Goal: Task Accomplishment & Management: Manage account settings

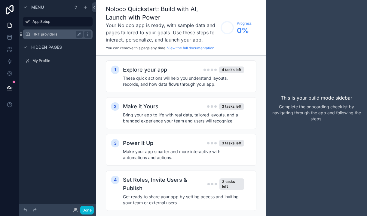
click at [47, 35] on label "HRT providers" at bounding box center [56, 34] width 48 height 5
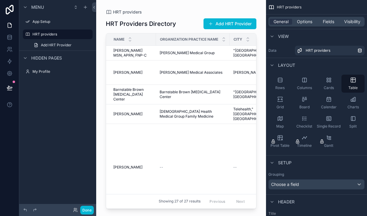
drag, startPoint x: 255, startPoint y: 57, endPoint x: 262, endPoint y: 82, distance: 26.1
click at [262, 82] on div "scrollable content" at bounding box center [181, 104] width 170 height 209
click at [355, 21] on span "Visibility" at bounding box center [352, 22] width 16 height 6
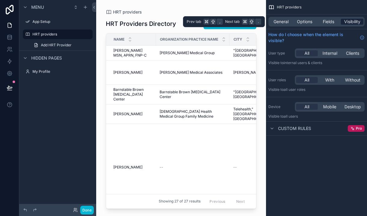
click at [355, 21] on span "Visibility" at bounding box center [352, 22] width 16 height 6
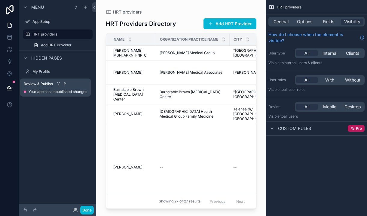
click at [44, 86] on span "Review & Publish" at bounding box center [38, 83] width 29 height 5
click at [47, 95] on div "Review & Publish ⌥ P Your app has unpublished changes" at bounding box center [55, 87] width 71 height 18
click at [44, 83] on span "Review & Publish" at bounding box center [38, 83] width 29 height 5
click at [66, 82] on span "P" at bounding box center [65, 84] width 6 height 6
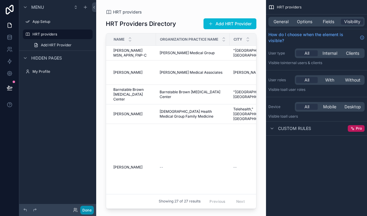
click at [88, 208] on button "Done" at bounding box center [87, 210] width 14 height 9
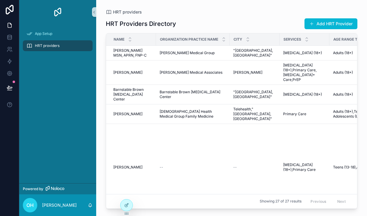
click at [54, 49] on div "HRT providers" at bounding box center [57, 46] width 63 height 10
click at [86, 49] on div "HRT providers" at bounding box center [57, 46] width 63 height 10
drag, startPoint x: 69, startPoint y: 66, endPoint x: 69, endPoint y: 62, distance: 4.0
click at [70, 66] on div "App Setup HRT providers" at bounding box center [57, 103] width 77 height 159
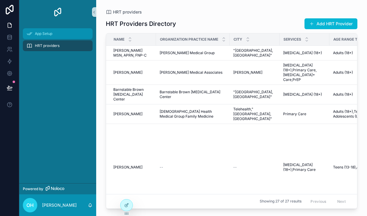
click at [46, 36] on span "App Setup" at bounding box center [43, 33] width 17 height 5
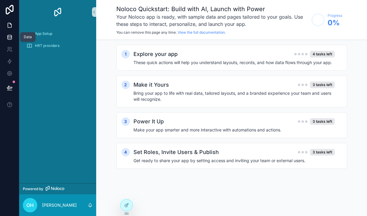
click at [9, 40] on link at bounding box center [9, 37] width 19 height 12
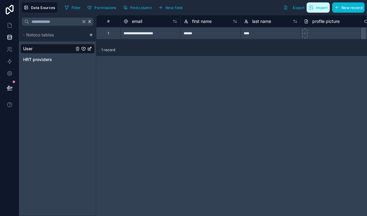
click at [307, 12] on button "Import" at bounding box center [318, 7] width 23 height 10
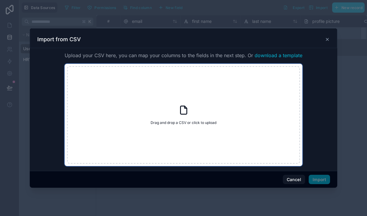
click at [168, 117] on div "Drag and drop a CSV or click to upload Drag and drop a CSV or click to upload" at bounding box center [183, 114] width 233 height 97
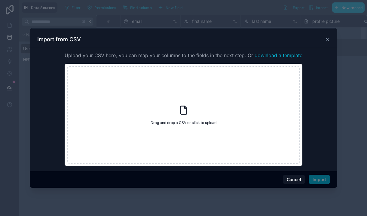
type input "**********"
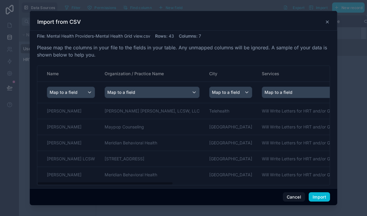
click at [232, 94] on div "Map to a field" at bounding box center [231, 92] width 42 height 11
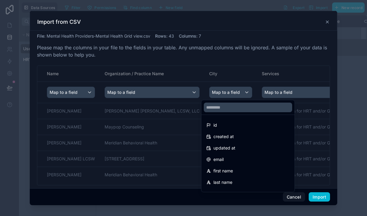
click at [232, 94] on div "scrollable content" at bounding box center [184, 108] width 308 height 194
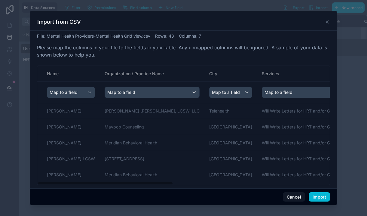
click at [232, 94] on div "Map to a field" at bounding box center [231, 92] width 42 height 11
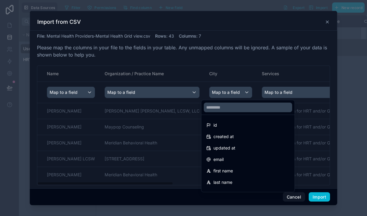
click at [225, 89] on div "scrollable content" at bounding box center [184, 108] width 308 height 194
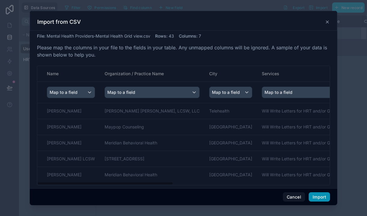
click at [324, 199] on button "Import" at bounding box center [319, 197] width 21 height 10
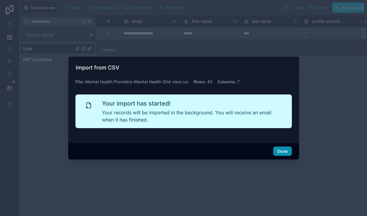
click at [289, 153] on button "Done" at bounding box center [282, 151] width 18 height 10
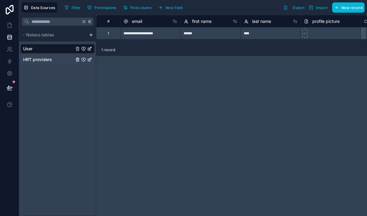
click at [32, 60] on span "HRT providers" at bounding box center [37, 60] width 29 height 6
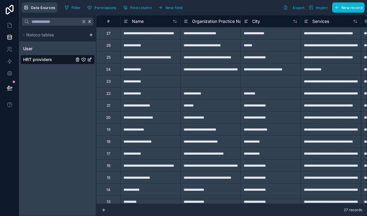
click at [48, 10] on button "Data Sources" at bounding box center [40, 7] width 36 height 10
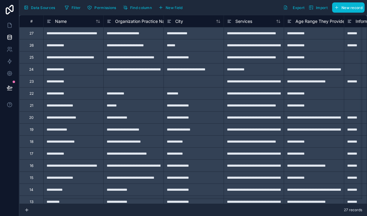
click at [48, 10] on button "Data Sources" at bounding box center [40, 7] width 36 height 10
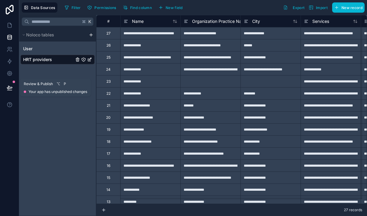
click at [9, 86] on icon at bounding box center [9, 87] width 5 height 3
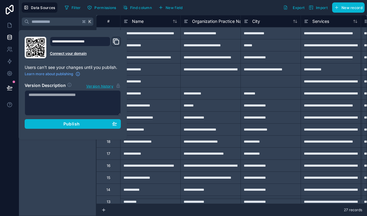
click at [78, 127] on button "Publish" at bounding box center [73, 124] width 96 height 10
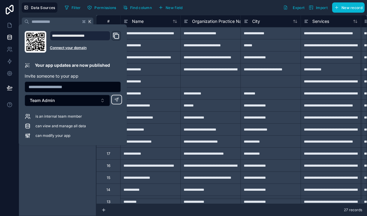
click at [33, 44] on icon at bounding box center [35, 42] width 18 height 18
click at [63, 175] on div "K Noloco tables User HRT providers" at bounding box center [57, 115] width 77 height 201
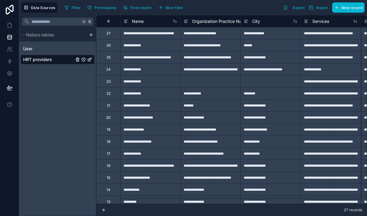
scroll to position [16, 0]
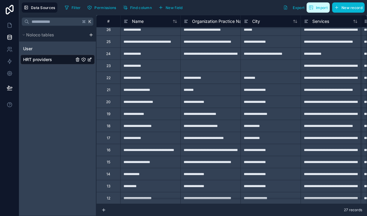
click at [316, 7] on span "Import" at bounding box center [322, 7] width 12 height 5
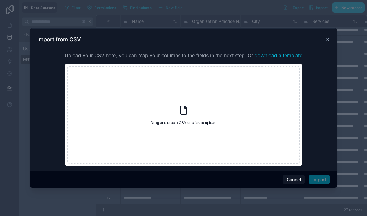
click at [278, 19] on div at bounding box center [183, 108] width 367 height 216
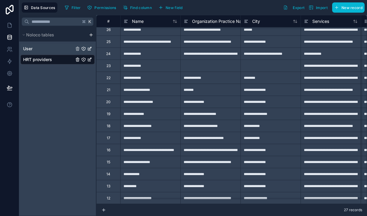
click at [36, 47] on div "User" at bounding box center [57, 49] width 74 height 10
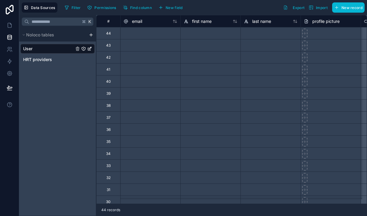
scroll to position [357, 0]
click at [75, 47] on div "User" at bounding box center [57, 49] width 74 height 10
click at [68, 61] on div "HRT providers" at bounding box center [57, 60] width 74 height 10
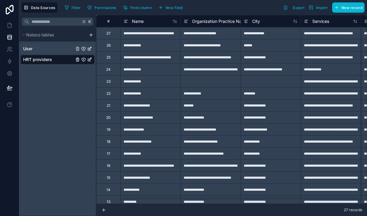
click at [77, 53] on div "User" at bounding box center [57, 49] width 74 height 10
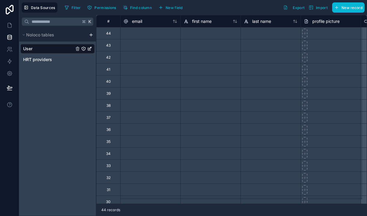
click at [78, 52] on div "User" at bounding box center [57, 49] width 74 height 10
click at [70, 64] on div "HRT providers" at bounding box center [57, 60] width 74 height 10
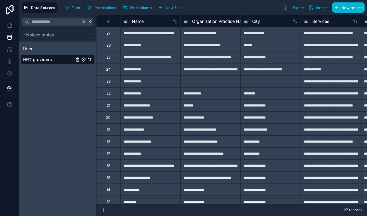
click at [89, 35] on html "**********" at bounding box center [183, 108] width 367 height 216
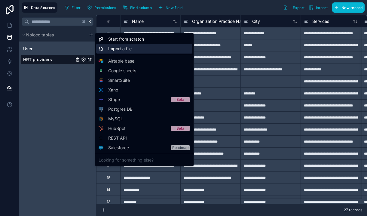
click at [115, 51] on span "Import a file" at bounding box center [119, 49] width 23 height 6
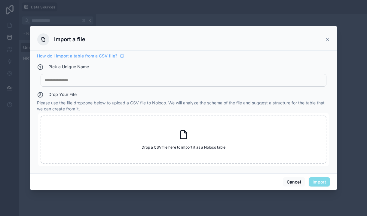
click at [91, 82] on div at bounding box center [183, 80] width 278 height 5
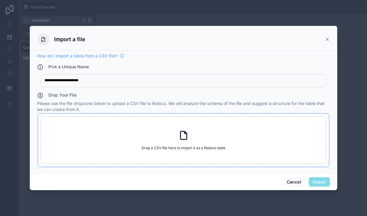
click at [192, 145] on div "Drop a CSV file here to import it as a Noloco table Drop a CSV file here to imp…" at bounding box center [184, 140] width 286 height 48
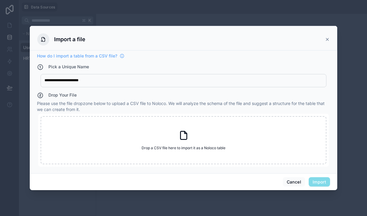
type input "**********"
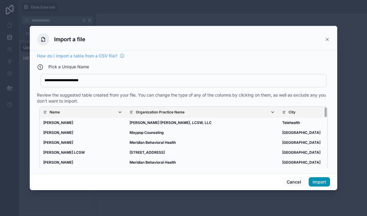
click at [320, 181] on button "Import" at bounding box center [319, 182] width 21 height 10
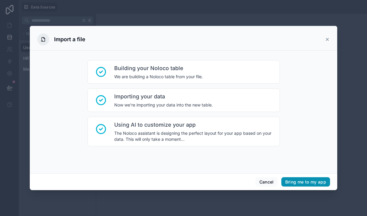
click at [303, 182] on button "Bring me to my app" at bounding box center [305, 182] width 49 height 10
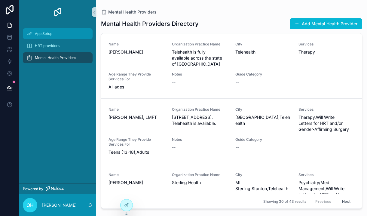
click at [79, 30] on div "App Setup" at bounding box center [57, 34] width 63 height 10
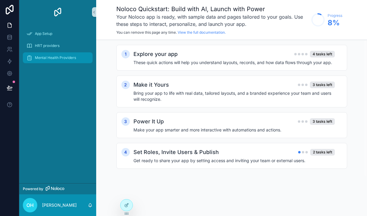
click at [49, 56] on span "Mental Health Providers" at bounding box center [55, 57] width 41 height 5
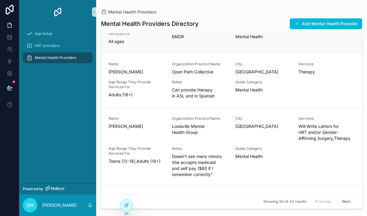
scroll to position [1997, 0]
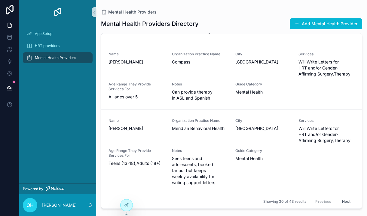
click at [81, 60] on div "Mental Health Providers" at bounding box center [57, 58] width 63 height 10
click at [83, 59] on div "Mental Health Providers" at bounding box center [57, 58] width 63 height 10
click at [124, 201] on div at bounding box center [127, 204] width 12 height 11
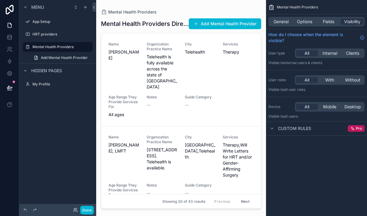
click at [196, 89] on div "scrollable content" at bounding box center [181, 104] width 170 height 209
click at [193, 95] on span "Guide Category" at bounding box center [200, 97] width 31 height 5
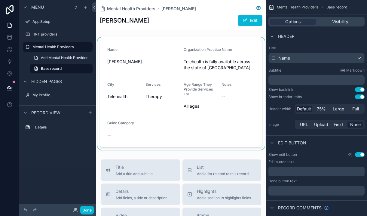
click at [184, 83] on div "scrollable content" at bounding box center [181, 93] width 170 height 112
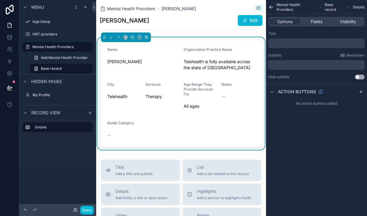
click at [201, 90] on span "Age Range They Provide Services For" at bounding box center [198, 89] width 29 height 14
click at [318, 23] on span "Fields" at bounding box center [316, 22] width 11 height 6
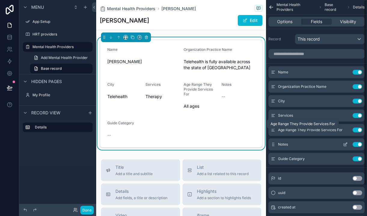
scroll to position [35, 0]
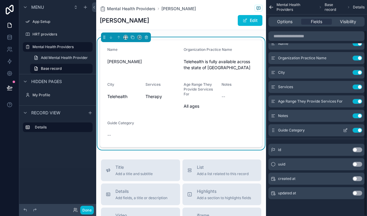
click at [359, 128] on button "Use setting" at bounding box center [358, 130] width 10 height 5
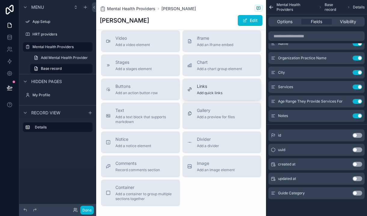
scroll to position [20, 0]
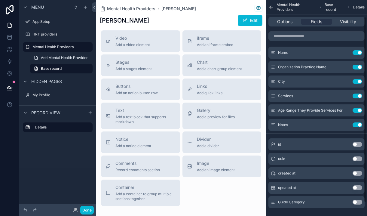
click at [59, 166] on div "Details" at bounding box center [57, 144] width 77 height 48
click at [93, 208] on button "Done" at bounding box center [87, 210] width 14 height 9
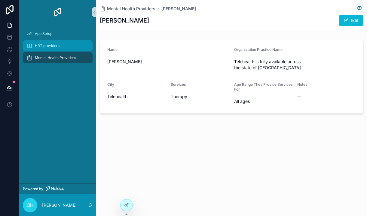
click at [48, 46] on span "HRT providers" at bounding box center [47, 45] width 25 height 5
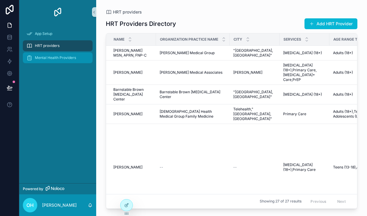
click at [49, 54] on div "Mental Health Providers" at bounding box center [57, 58] width 63 height 10
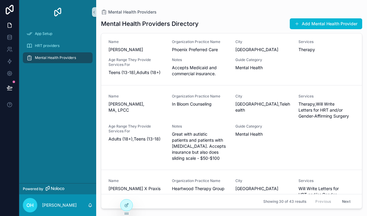
scroll to position [283, 0]
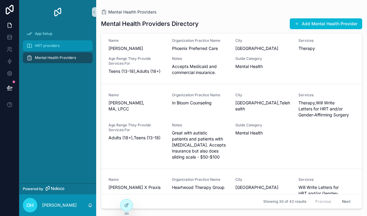
click at [67, 44] on div "HRT providers" at bounding box center [57, 46] width 63 height 10
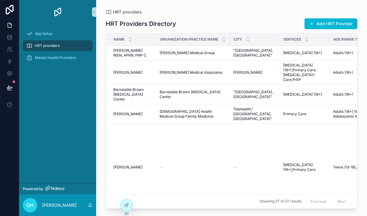
click at [219, 203] on div "Showing 27 of 27 results Previous Next" at bounding box center [231, 201] width 251 height 14
click at [123, 207] on div at bounding box center [127, 204] width 12 height 11
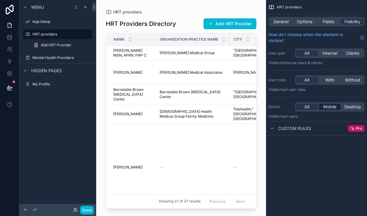
click at [328, 106] on span "Mobile" at bounding box center [329, 107] width 13 height 6
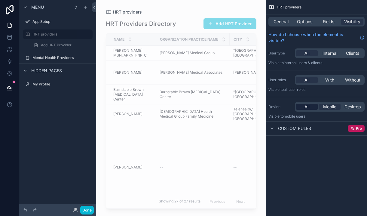
click at [305, 109] on span "All" at bounding box center [307, 107] width 5 height 6
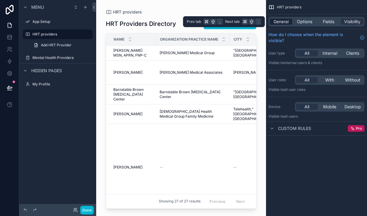
click at [283, 24] on span "General" at bounding box center [281, 22] width 15 height 6
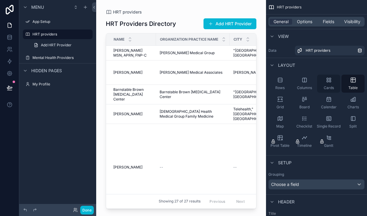
click at [332, 85] on div "Cards" at bounding box center [328, 84] width 23 height 18
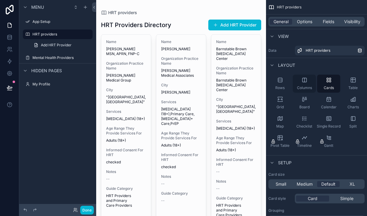
click at [308, 84] on div "Columns" at bounding box center [304, 84] width 23 height 18
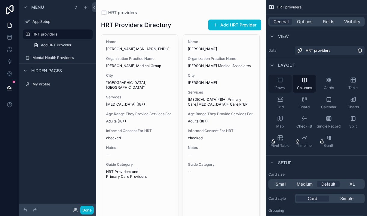
click at [289, 83] on div "Rows" at bounding box center [279, 84] width 23 height 18
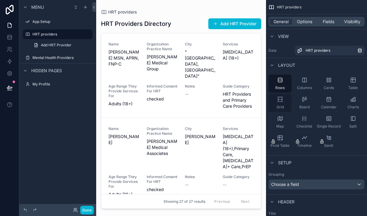
click at [280, 106] on span "Grid" at bounding box center [280, 107] width 7 height 5
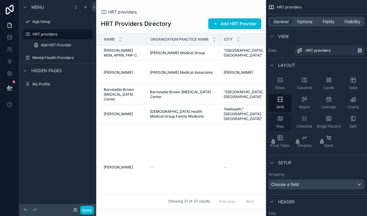
click at [282, 124] on div "Map" at bounding box center [279, 122] width 23 height 18
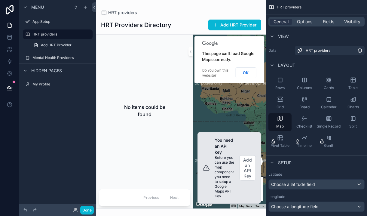
click at [252, 164] on div "scrollable content" at bounding box center [181, 108] width 170 height 216
click at [249, 168] on button "Add an API Key" at bounding box center [247, 167] width 17 height 25
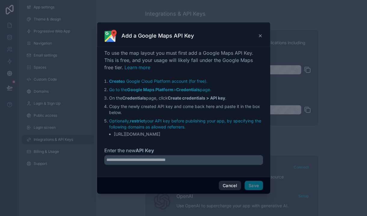
click at [238, 186] on button "Cancel" at bounding box center [230, 186] width 22 height 10
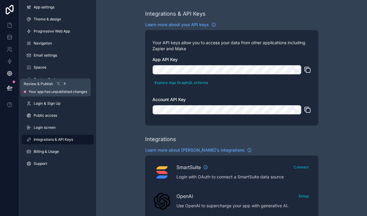
click at [10, 91] on button at bounding box center [9, 87] width 13 height 17
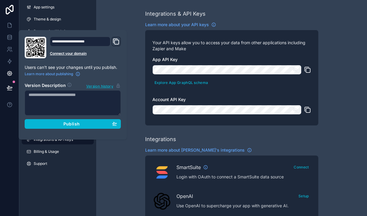
click at [51, 173] on div "App settings Theme & design Progressive Web App Navigation Email settings Space…" at bounding box center [57, 86] width 77 height 173
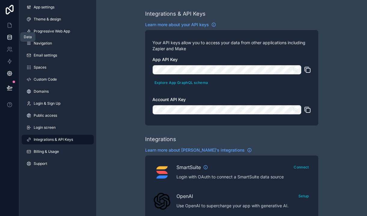
click at [9, 35] on icon at bounding box center [10, 37] width 6 height 6
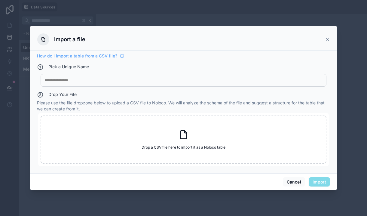
click at [18, 53] on div at bounding box center [183, 108] width 367 height 216
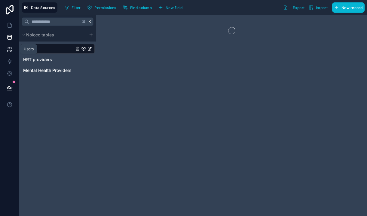
click at [12, 51] on icon at bounding box center [10, 49] width 6 height 6
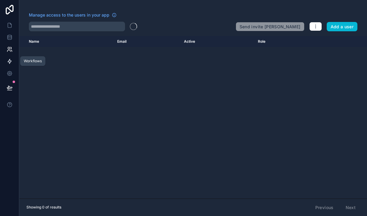
click at [12, 58] on link at bounding box center [9, 61] width 19 height 12
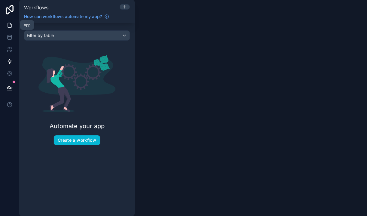
click at [11, 22] on link at bounding box center [9, 25] width 19 height 12
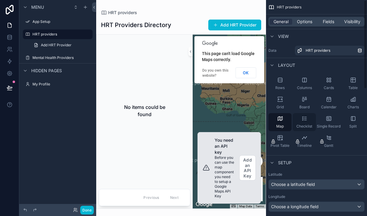
click at [308, 123] on div "Checklist" at bounding box center [304, 122] width 23 height 18
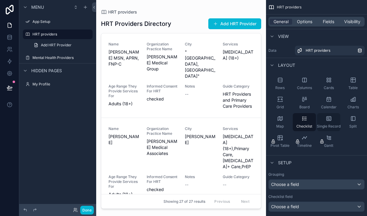
click at [331, 123] on div "Single Record" at bounding box center [328, 122] width 23 height 18
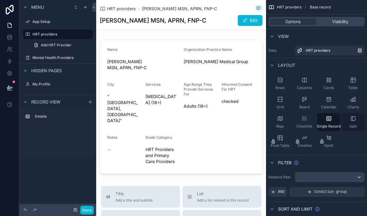
click at [348, 124] on div "Split" at bounding box center [353, 122] width 23 height 18
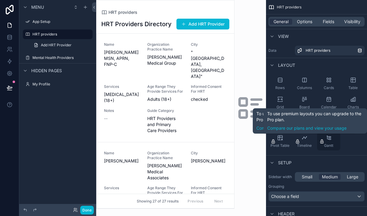
click at [330, 145] on div "Gantt" at bounding box center [328, 141] width 23 height 18
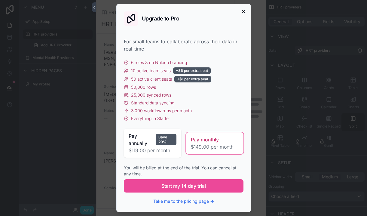
click at [245, 11] on icon "button" at bounding box center [243, 11] width 5 height 5
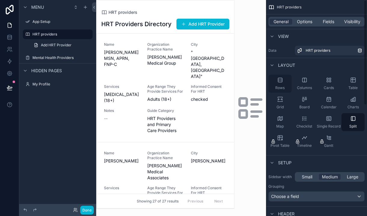
click at [284, 76] on div "Rows" at bounding box center [279, 84] width 23 height 18
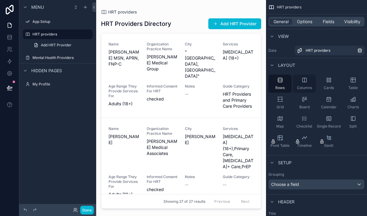
click at [301, 82] on div "Columns" at bounding box center [304, 84] width 23 height 18
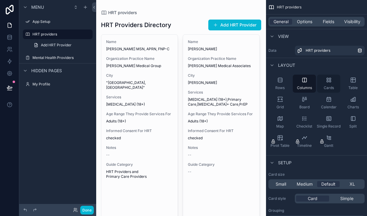
click at [325, 85] on div "Cards" at bounding box center [328, 84] width 23 height 18
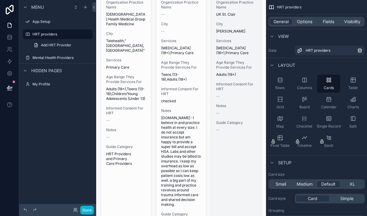
scroll to position [327, 0]
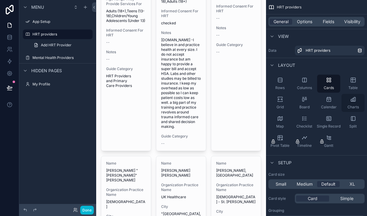
click at [353, 102] on icon "scrollable content" at bounding box center [353, 99] width 6 height 6
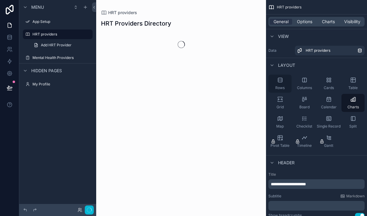
scroll to position [0, 0]
click at [280, 84] on div "Rows" at bounding box center [279, 84] width 23 height 18
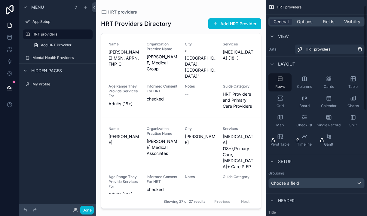
scroll to position [11, 0]
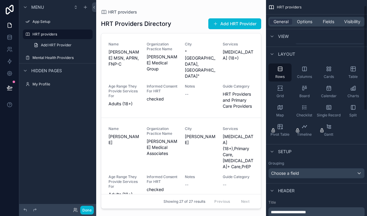
click at [322, 174] on div "Choose a field" at bounding box center [317, 173] width 96 height 10
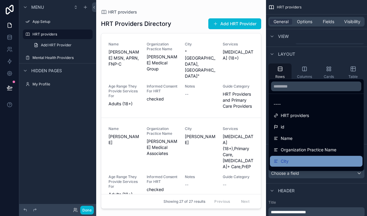
click at [291, 161] on div "City" at bounding box center [316, 161] width 85 height 7
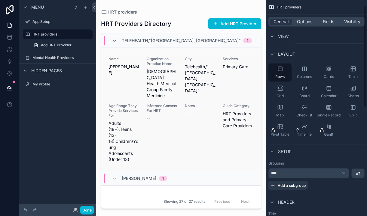
scroll to position [1, 0]
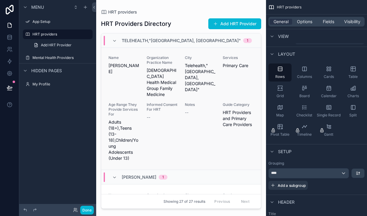
click at [194, 71] on span "Telehealth,"[GEOGRAPHIC_DATA], [GEOGRAPHIC_DATA]"" at bounding box center [200, 78] width 31 height 30
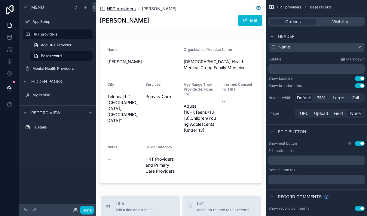
click at [123, 10] on span "HRT providers" at bounding box center [121, 9] width 29 height 6
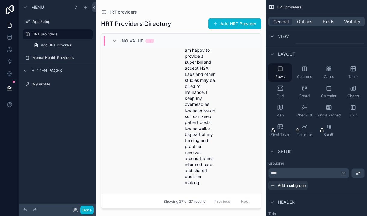
scroll to position [3039, 0]
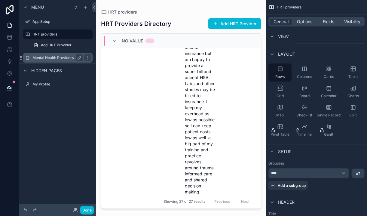
click at [63, 57] on label "Mental Health Providers" at bounding box center [56, 57] width 48 height 5
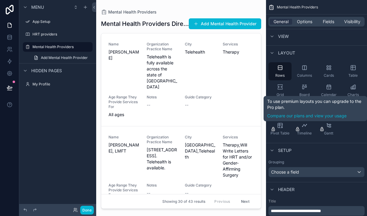
scroll to position [94, 0]
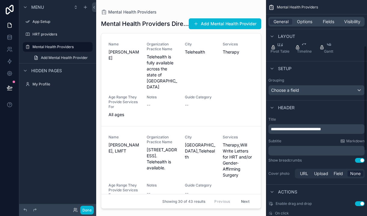
click at [326, 98] on div "Grouping Choose a field" at bounding box center [316, 86] width 101 height 22
click at [327, 95] on div "Choose a field" at bounding box center [317, 90] width 96 height 10
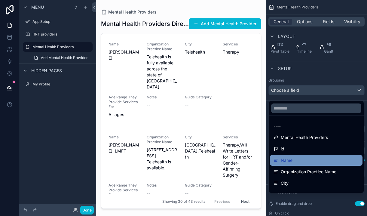
scroll to position [14, 0]
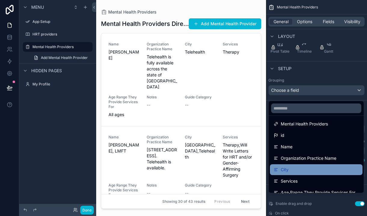
click at [310, 169] on div "City" at bounding box center [316, 169] width 85 height 7
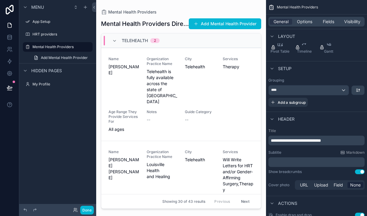
drag, startPoint x: 258, startPoint y: 43, endPoint x: 260, endPoint y: 72, distance: 28.7
click at [260, 72] on div "scrollable content" at bounding box center [181, 104] width 170 height 209
click at [116, 39] on icon "scrollable content" at bounding box center [114, 40] width 5 height 5
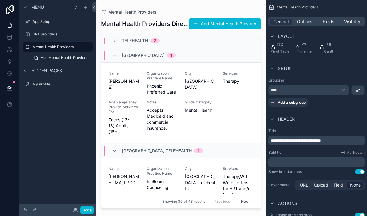
click at [112, 54] on div "Somerset 1" at bounding box center [144, 56] width 78 height 10
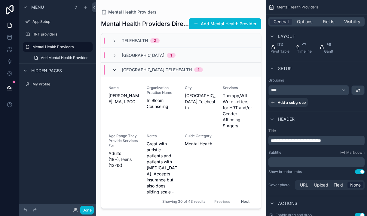
click at [114, 70] on icon "scrollable content" at bounding box center [114, 70] width 5 height 5
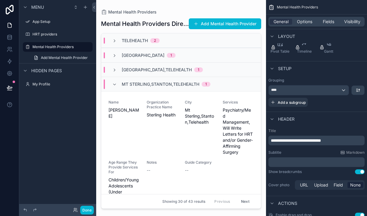
click at [111, 82] on div "Mt Sterling,Stanton,Telehealth 1" at bounding box center [161, 84] width 113 height 10
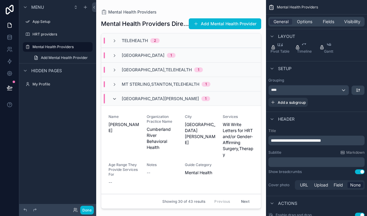
click at [115, 100] on icon "scrollable content" at bounding box center [114, 99] width 5 height 5
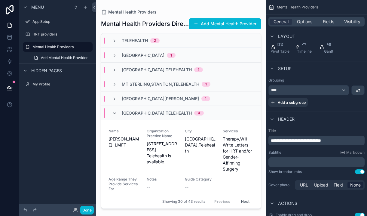
click at [115, 115] on span "scrollable content" at bounding box center [114, 113] width 5 height 5
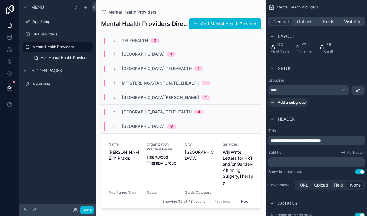
click at [112, 123] on div "[GEOGRAPHIC_DATA] 9" at bounding box center [144, 126] width 64 height 10
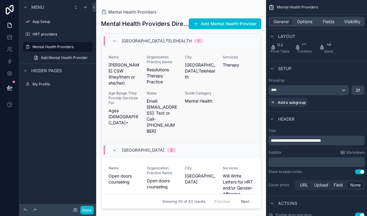
scroll to position [87, 0]
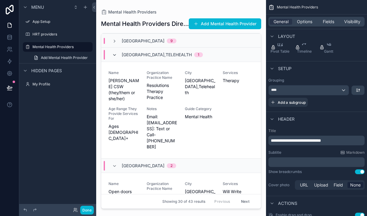
click at [115, 57] on icon "scrollable content" at bounding box center [114, 55] width 5 height 5
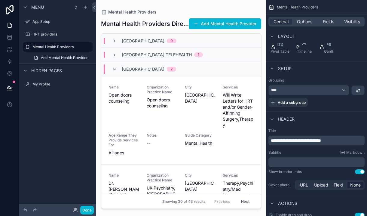
click at [114, 69] on icon "scrollable content" at bounding box center [114, 69] width 5 height 5
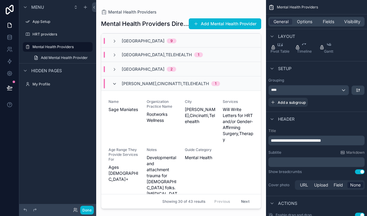
click at [112, 85] on icon "scrollable content" at bounding box center [114, 83] width 5 height 5
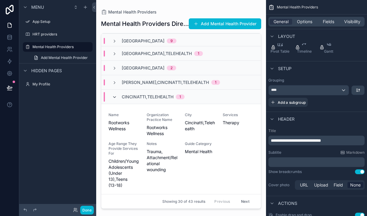
click at [115, 99] on icon "scrollable content" at bounding box center [114, 97] width 5 height 5
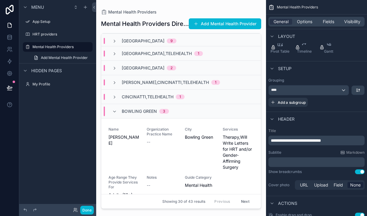
scroll to position [103, 0]
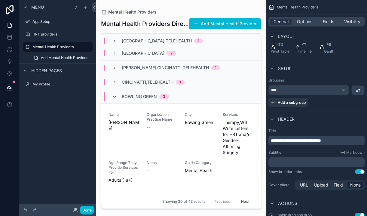
click at [115, 98] on icon "scrollable content" at bounding box center [114, 96] width 5 height 5
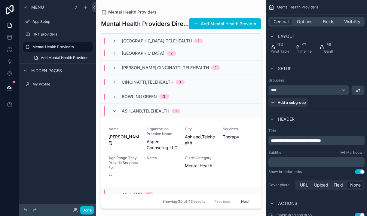
click at [116, 110] on icon "scrollable content" at bounding box center [114, 111] width 5 height 5
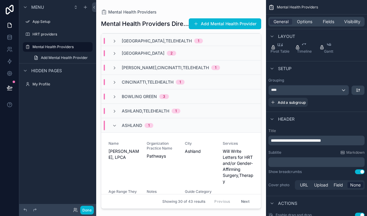
scroll to position [120, 0]
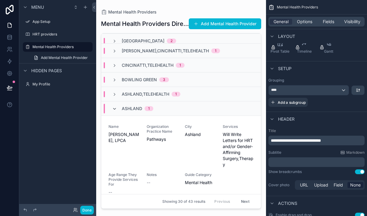
click at [113, 110] on icon "scrollable content" at bounding box center [114, 108] width 5 height 5
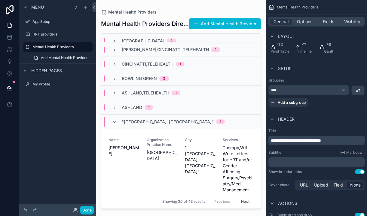
click at [115, 125] on div ""[GEOGRAPHIC_DATA], [GEOGRAPHIC_DATA]" 1" at bounding box center [168, 122] width 113 height 10
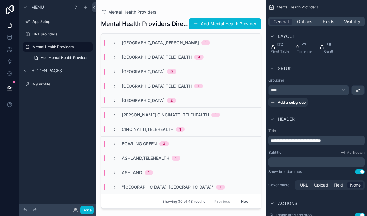
scroll to position [57, 0]
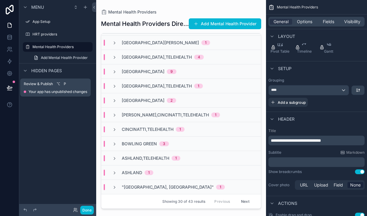
click at [11, 90] on icon at bounding box center [10, 88] width 6 height 6
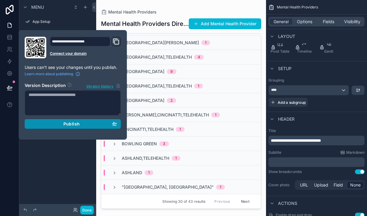
click at [80, 126] on span "Publish" at bounding box center [71, 123] width 16 height 5
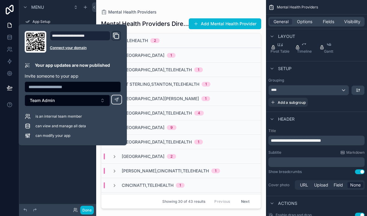
click at [76, 106] on div "**********" at bounding box center [72, 85] width 101 height 108
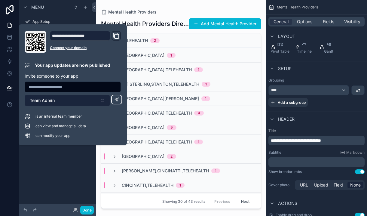
click at [80, 102] on button "Team Admin" at bounding box center [67, 100] width 85 height 11
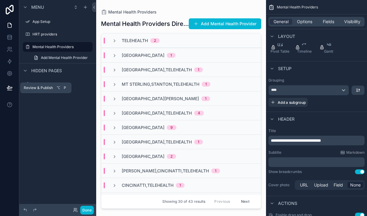
click at [7, 86] on icon at bounding box center [10, 88] width 6 height 6
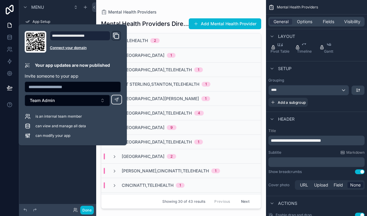
click at [120, 36] on icon "Domain and Custom Link" at bounding box center [115, 35] width 7 height 7
click at [66, 116] on span "is an internal team member" at bounding box center [58, 116] width 47 height 5
click at [84, 86] on input "text" at bounding box center [73, 87] width 96 height 8
click at [88, 86] on input "text" at bounding box center [73, 87] width 96 height 8
click at [99, 68] on p "Your app updates are now published" at bounding box center [72, 65] width 75 height 6
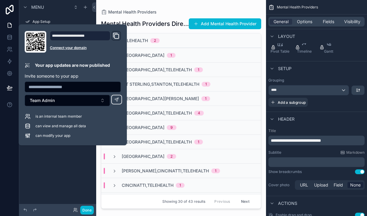
click at [96, 88] on input "text" at bounding box center [73, 87] width 96 height 8
type input "**********"
click at [122, 100] on button at bounding box center [116, 100] width 11 height 10
click at [71, 126] on span "can view and manage all data" at bounding box center [60, 126] width 51 height 5
click at [94, 89] on input "**********" at bounding box center [73, 87] width 96 height 8
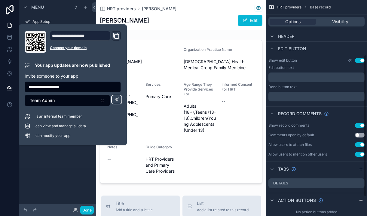
scroll to position [84, 0]
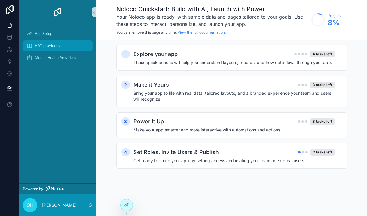
click at [32, 50] on div "HRT providers" at bounding box center [57, 46] width 63 height 10
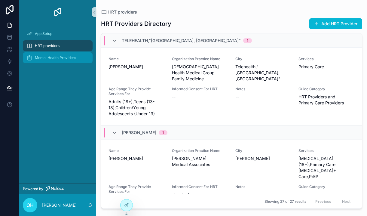
click at [42, 59] on span "Mental Health Providers" at bounding box center [55, 57] width 41 height 5
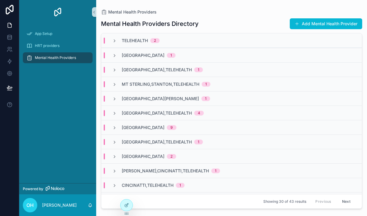
scroll to position [1, 0]
